Goal: Obtain resource: Obtain resource

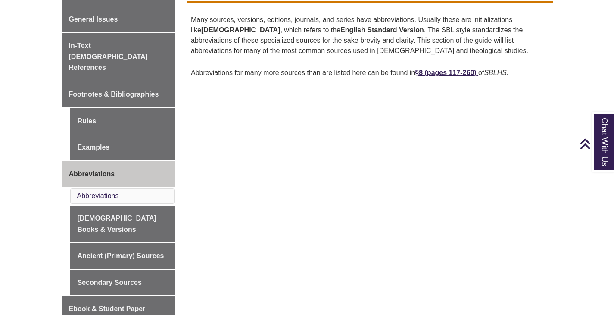
scroll to position [234, 0]
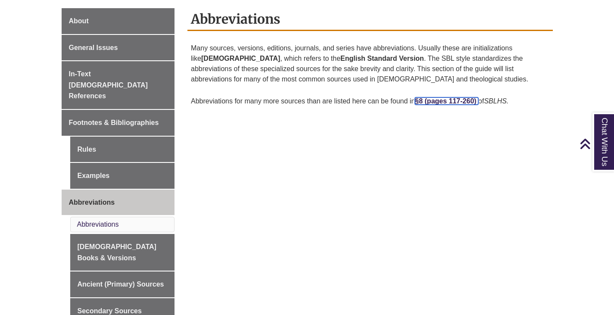
click at [454, 102] on strong "ges 117-260)" at bounding box center [455, 100] width 41 height 7
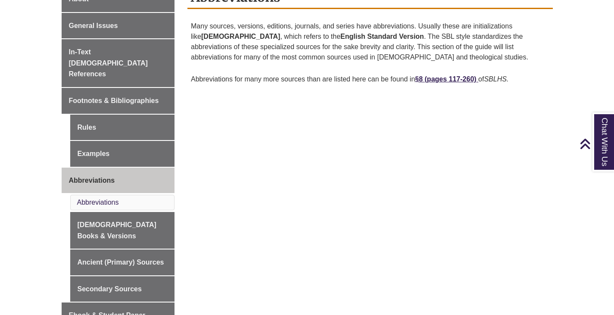
scroll to position [256, 0]
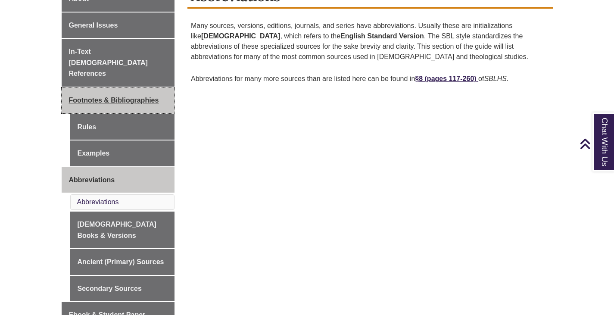
click at [128, 87] on link "Footnotes & Bibliographies" at bounding box center [118, 100] width 113 height 26
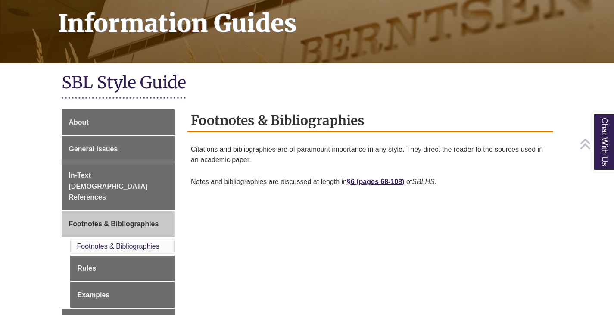
scroll to position [133, 0]
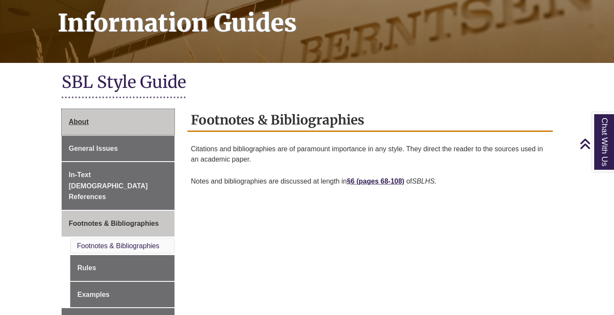
click at [117, 121] on link "About" at bounding box center [118, 122] width 113 height 26
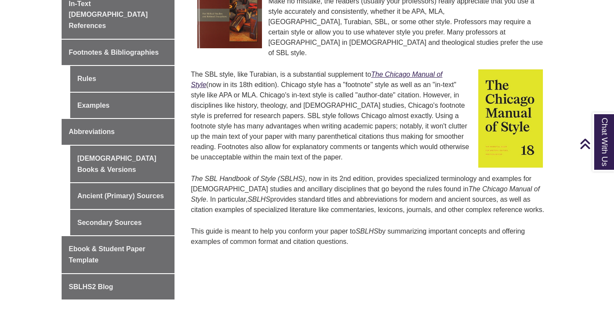
scroll to position [323, 0]
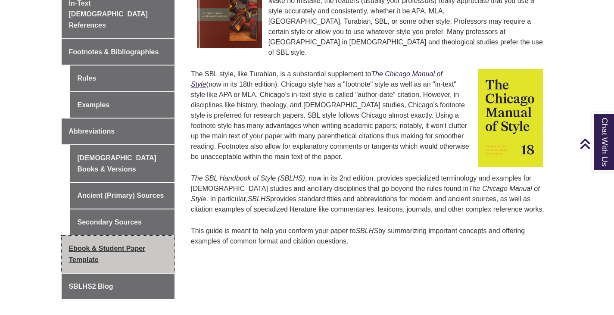
click at [113, 236] on link "Ebook & Student Paper Template" at bounding box center [118, 254] width 113 height 37
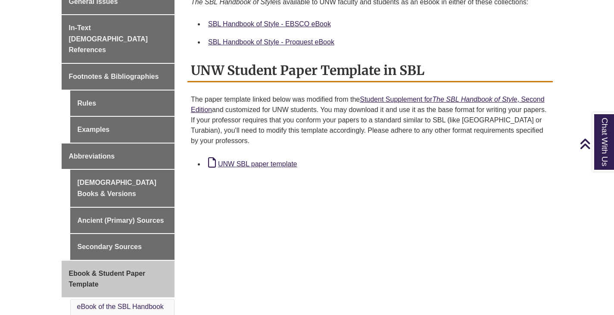
scroll to position [280, 0]
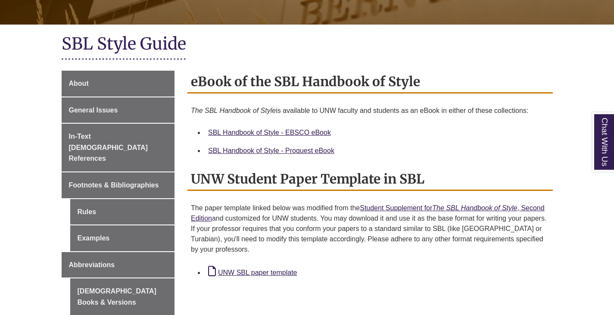
scroll to position [172, 0]
click at [263, 273] on link "UNW SBL paper template" at bounding box center [252, 271] width 89 height 7
